Goal: Transaction & Acquisition: Download file/media

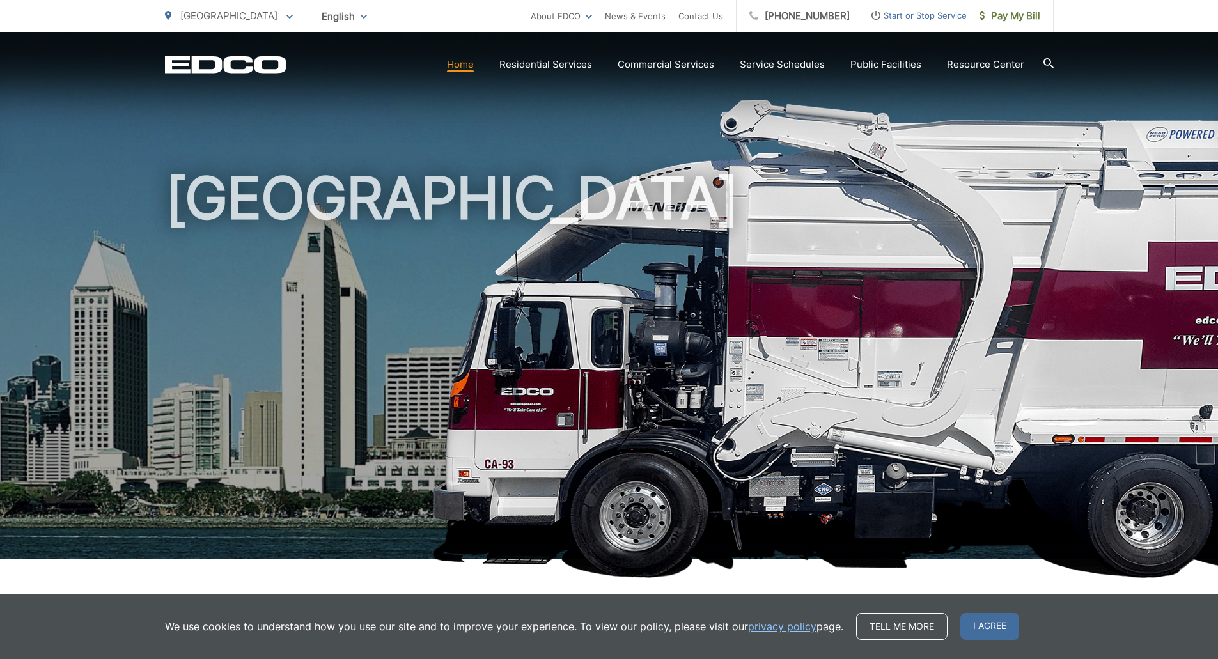
click at [469, 63] on link "Home" at bounding box center [460, 64] width 27 height 15
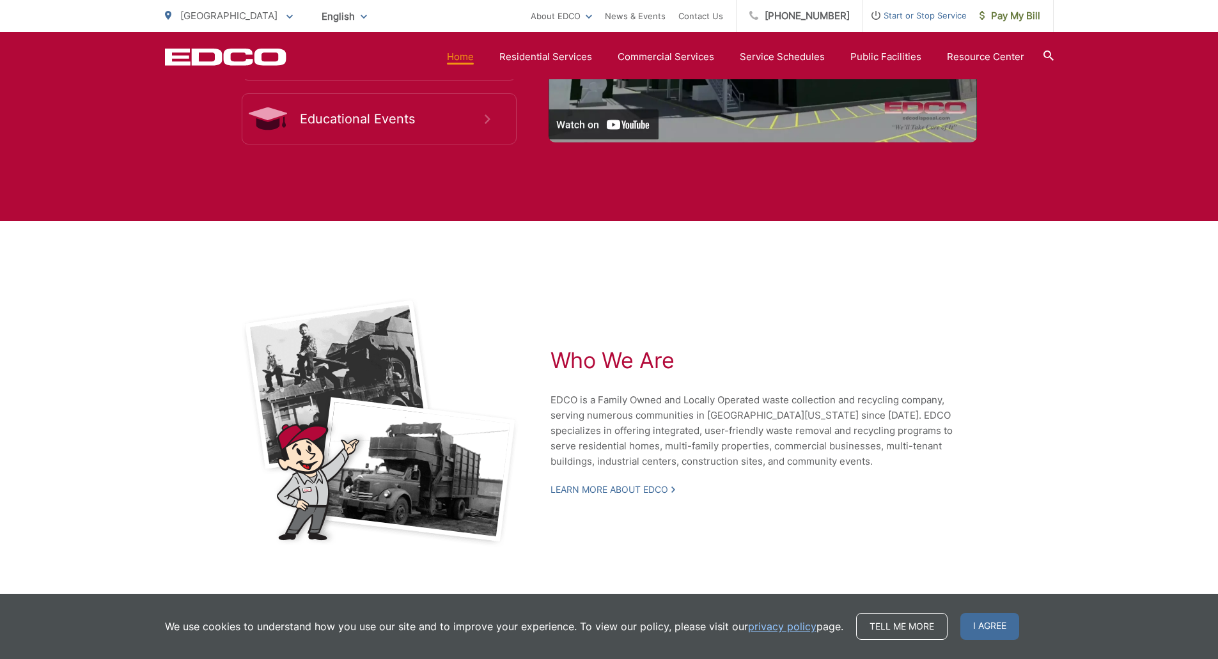
scroll to position [2657, 0]
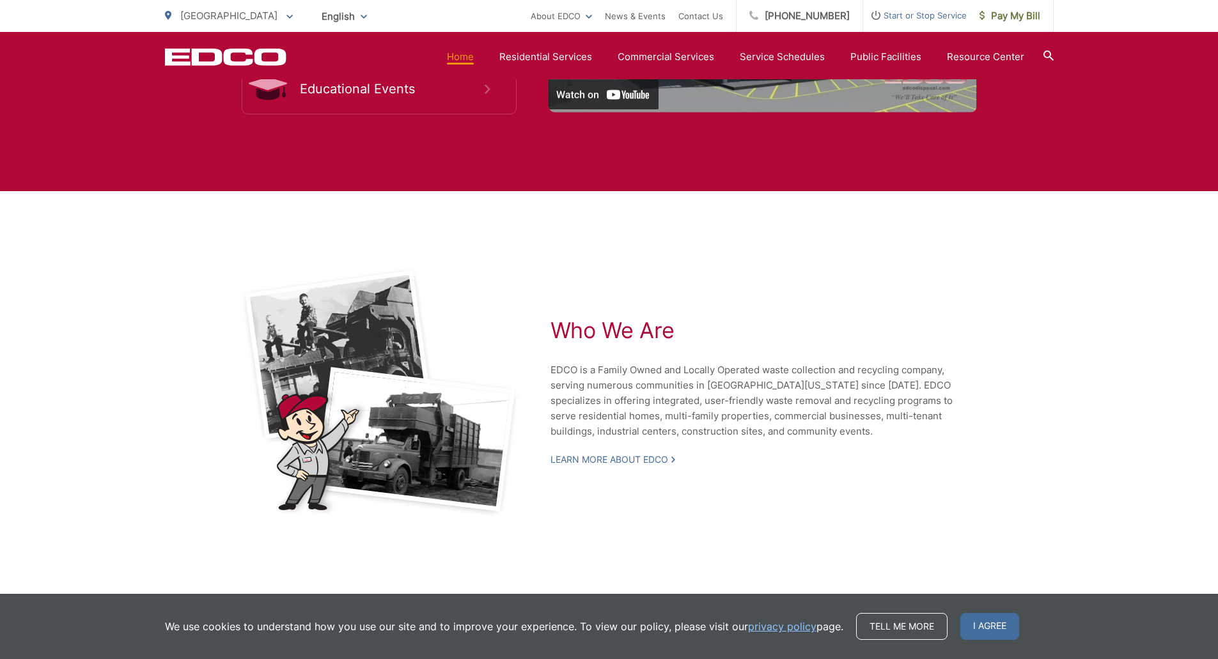
click at [637, 454] on link "Learn More About EDCO" at bounding box center [613, 460] width 125 height 12
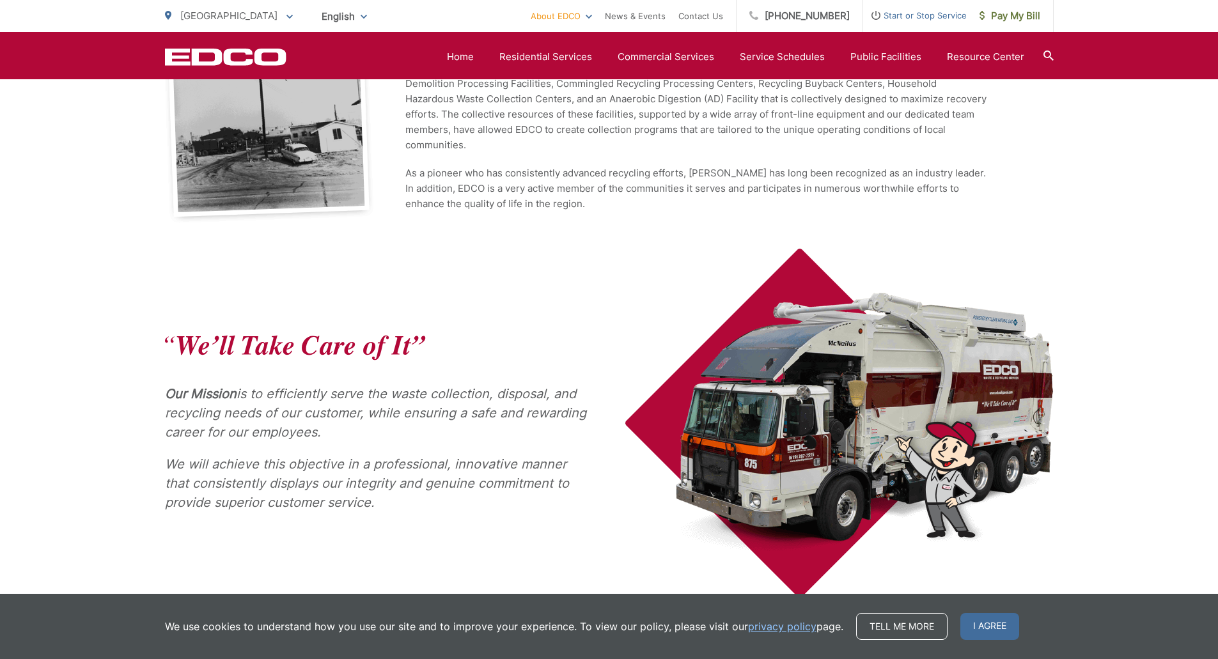
scroll to position [443, 0]
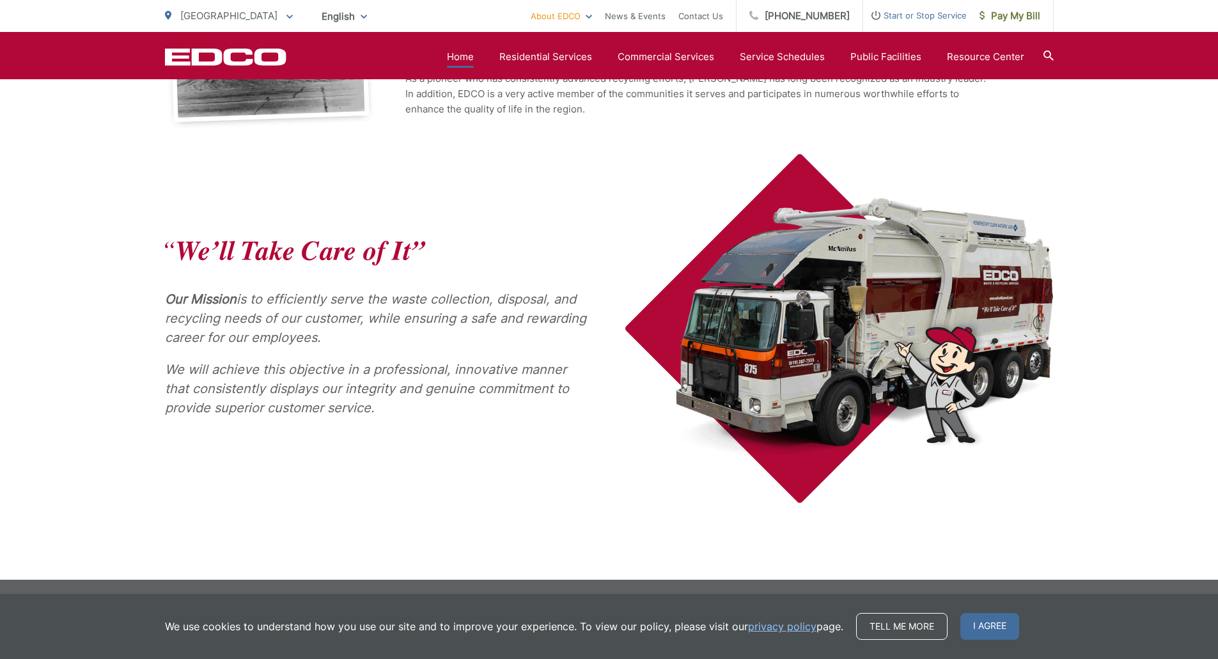
click at [473, 59] on link "Home" at bounding box center [460, 56] width 27 height 15
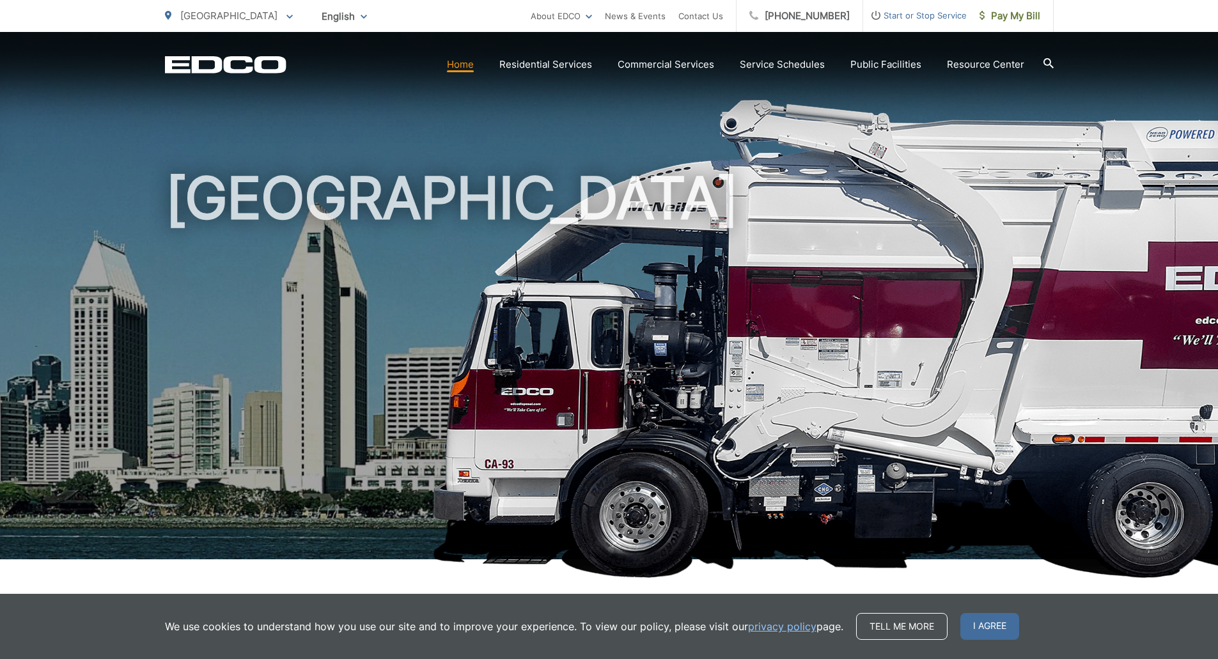
click at [762, 285] on h1 "[GEOGRAPHIC_DATA]" at bounding box center [609, 368] width 889 height 405
click at [592, 20] on link "About EDCO" at bounding box center [561, 15] width 61 height 15
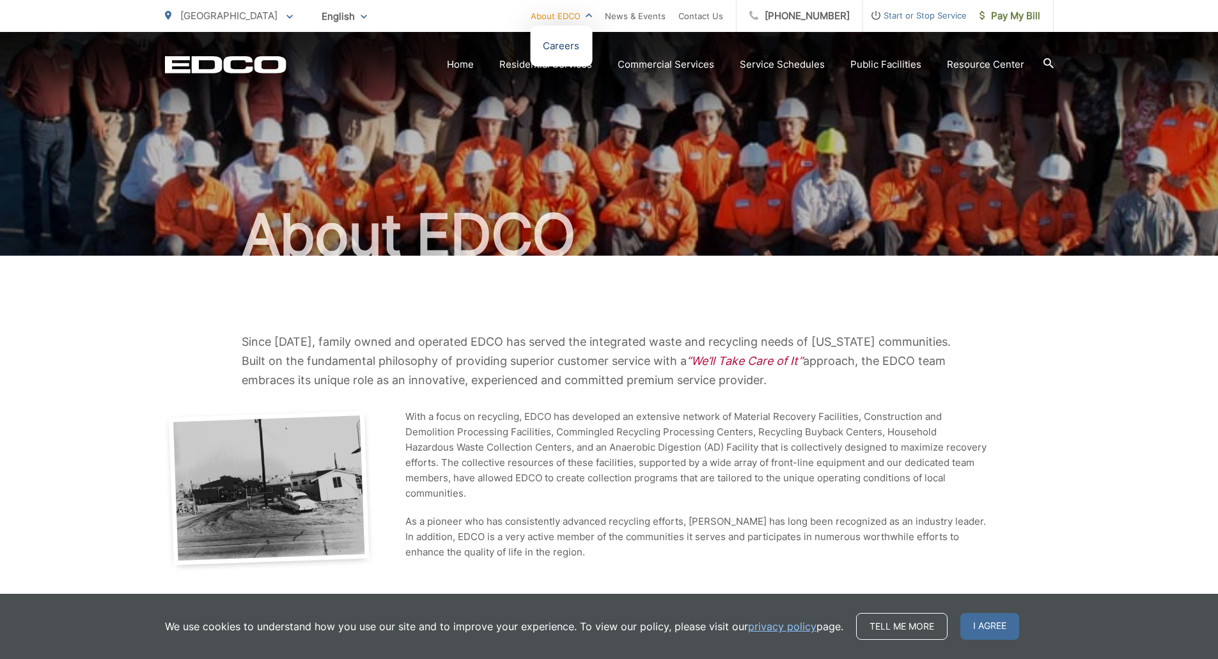
click at [579, 42] on link "Careers" at bounding box center [561, 45] width 36 height 15
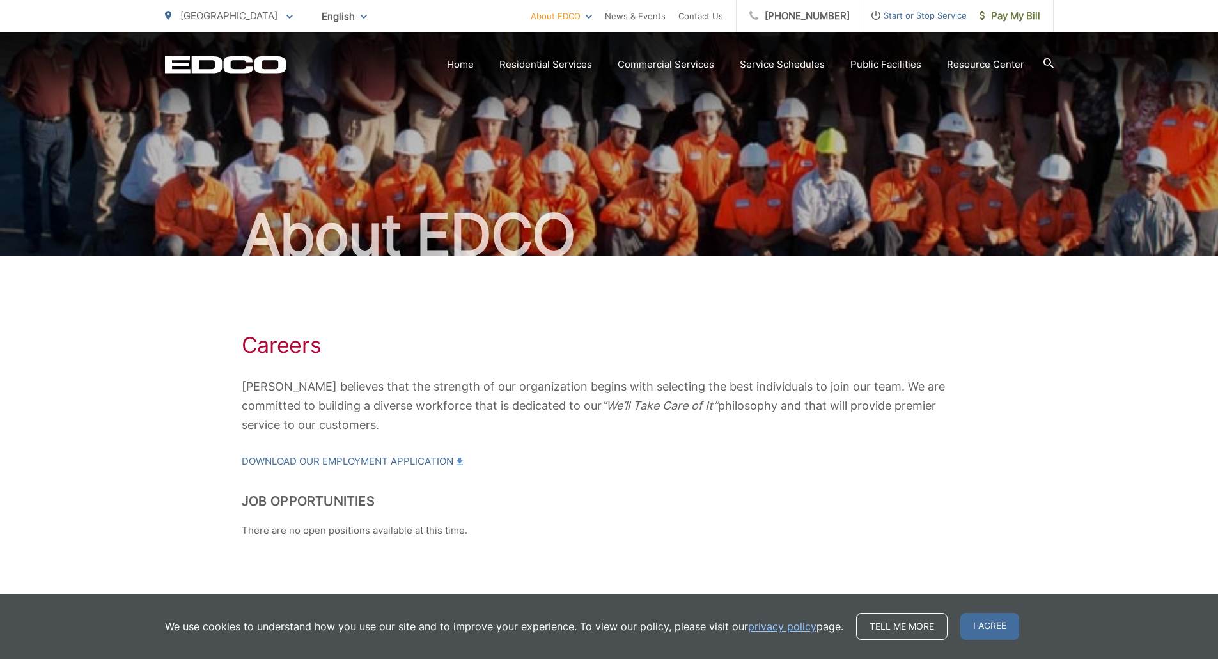
scroll to position [35, 0]
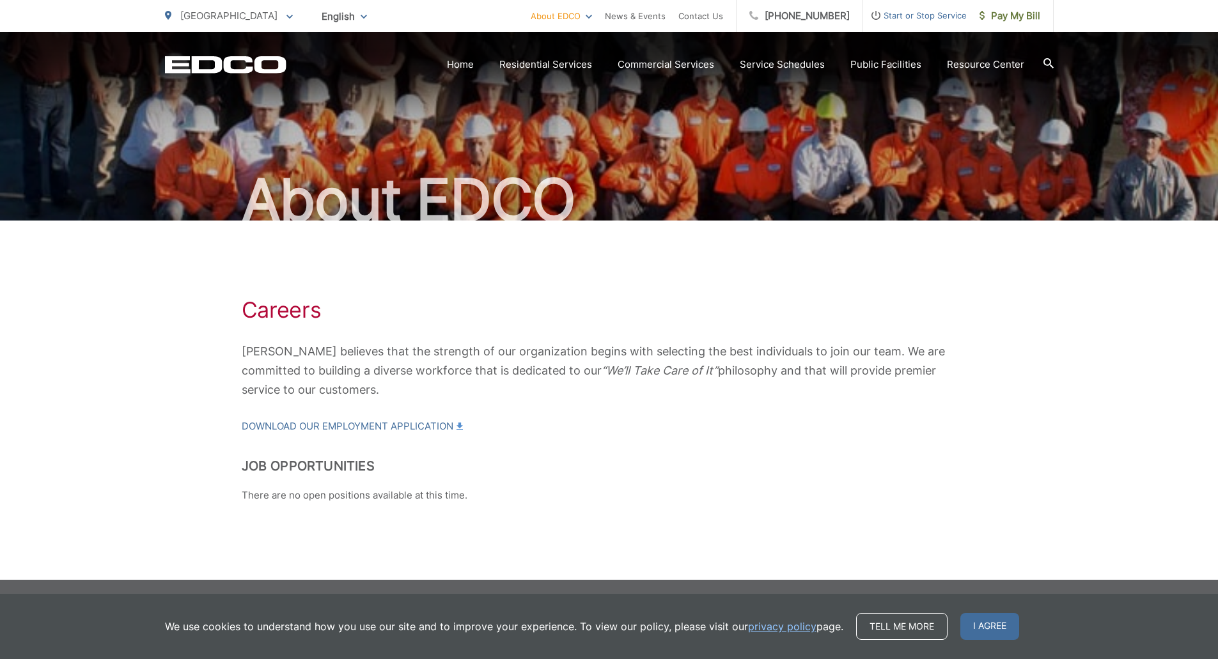
click at [1130, 342] on div "Careers EDCO believes that the strength of our organization begins with selecti…" at bounding box center [609, 400] width 1218 height 359
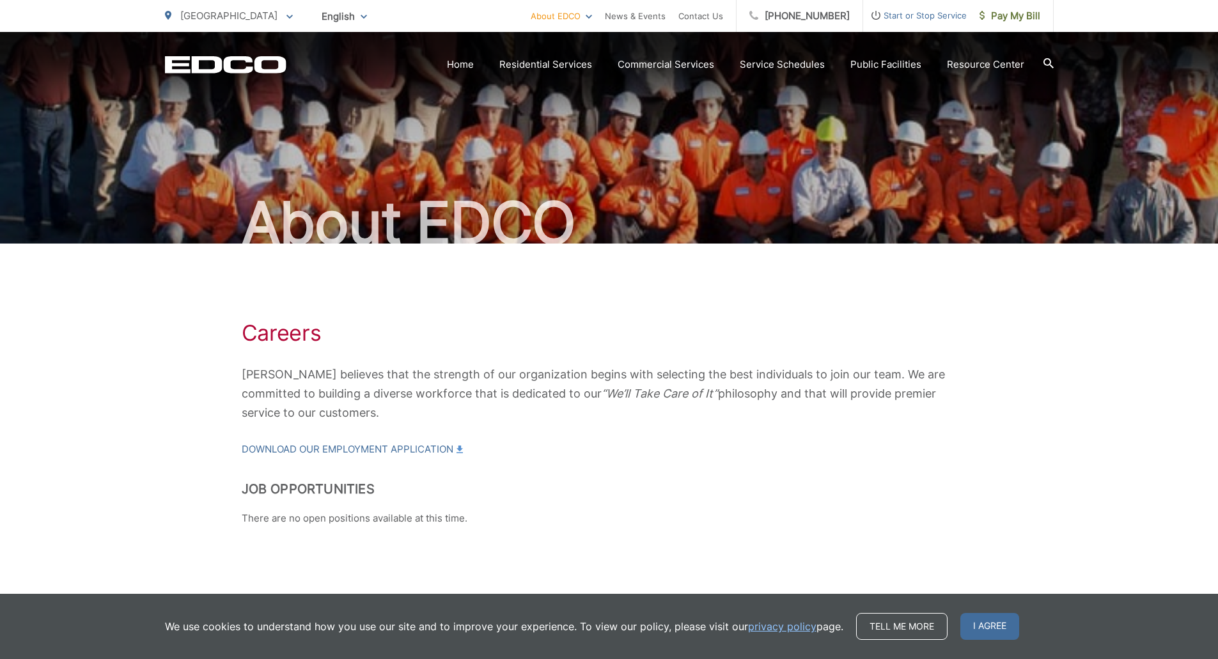
scroll to position [0, 0]
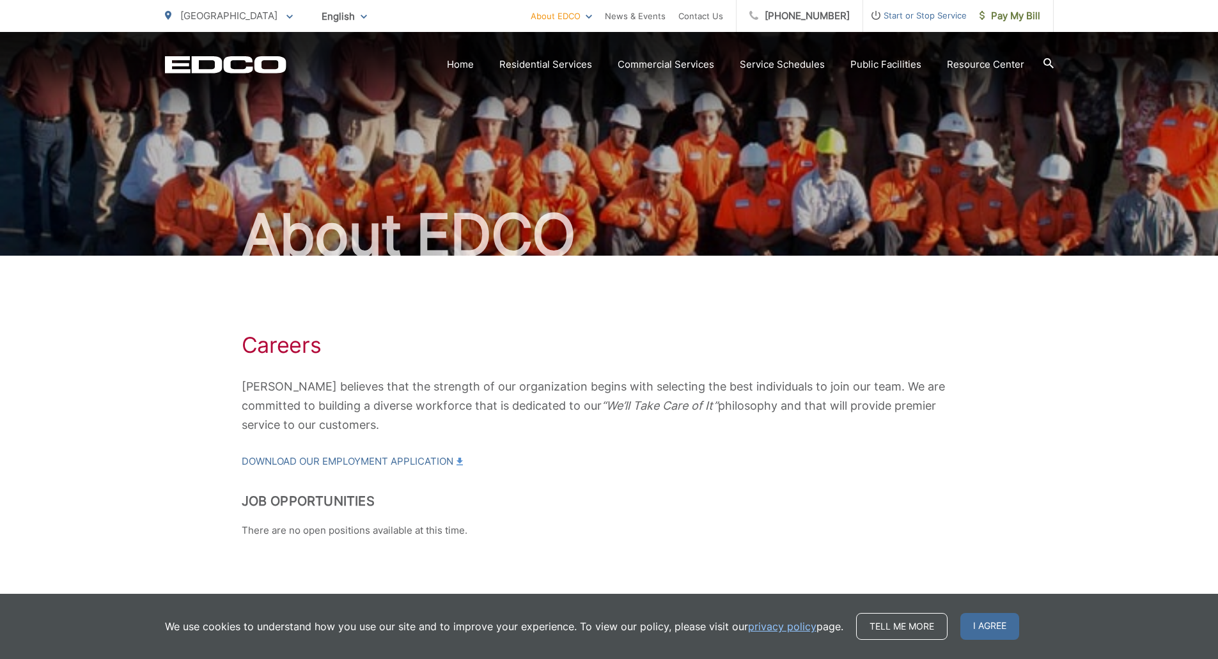
click at [797, 194] on div "About EDCO" at bounding box center [609, 144] width 889 height 224
click at [393, 464] on link "Download our Employment Application" at bounding box center [352, 461] width 221 height 15
